Goal: Navigation & Orientation: Find specific page/section

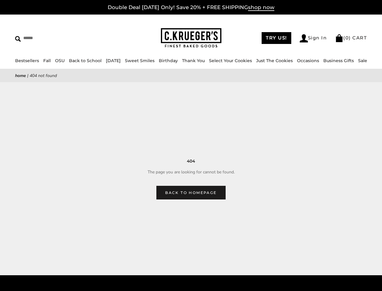
click at [191, 145] on main "Home | 404 Not Found 404 The page you are looking for cannot be found. Back to …" at bounding box center [191, 134] width 382 height 130
click at [55, 38] on input "Search" at bounding box center [55, 37] width 80 height 9
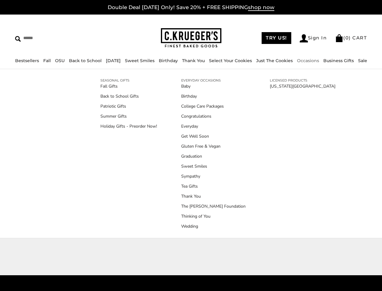
click at [298, 61] on link "Occasions" at bounding box center [308, 60] width 22 height 5
